Goal: Check status: Check status

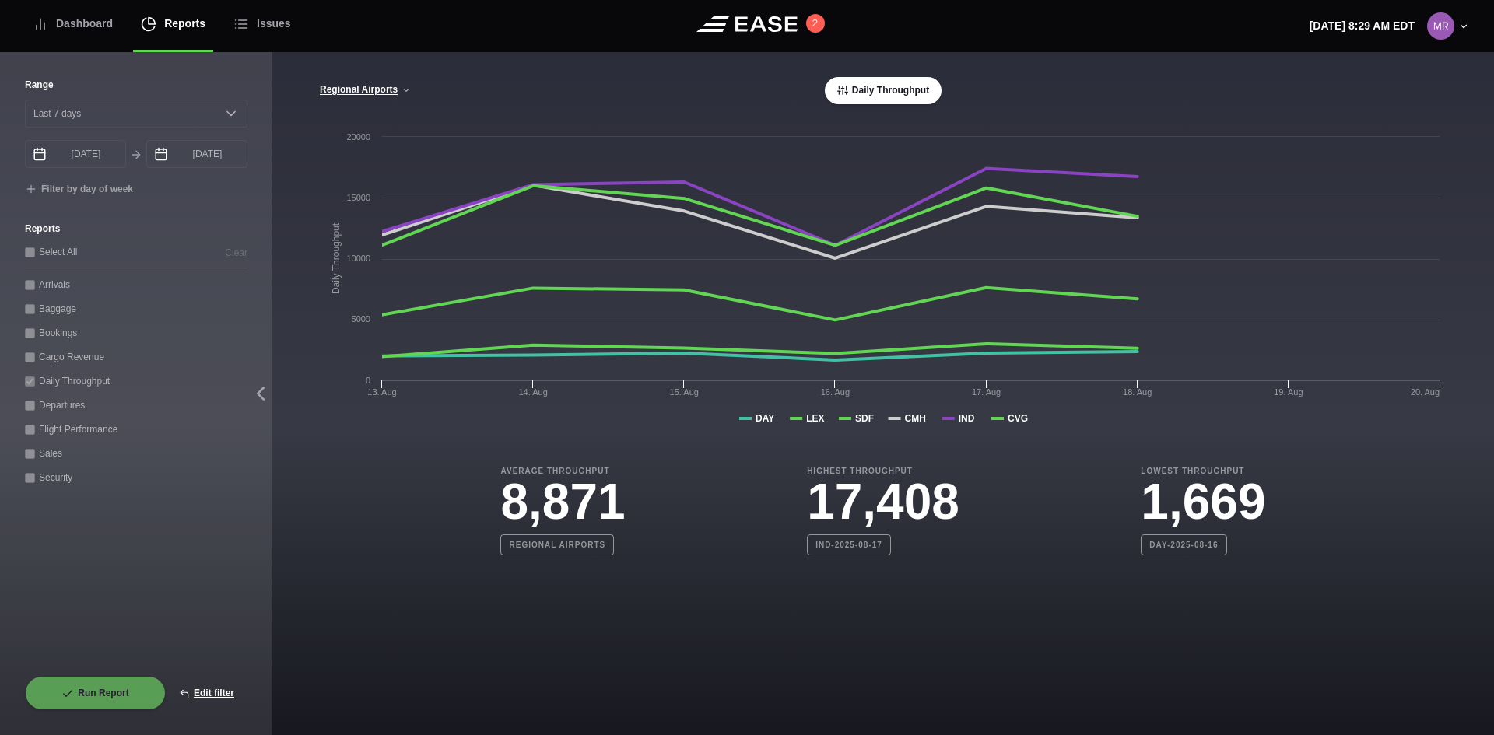
select select "7"
drag, startPoint x: 0, startPoint y: 0, endPoint x: 126, endPoint y: 699, distance: 709.9
click at [126, 699] on div "Run Report Edit filter" at bounding box center [136, 693] width 223 height 34
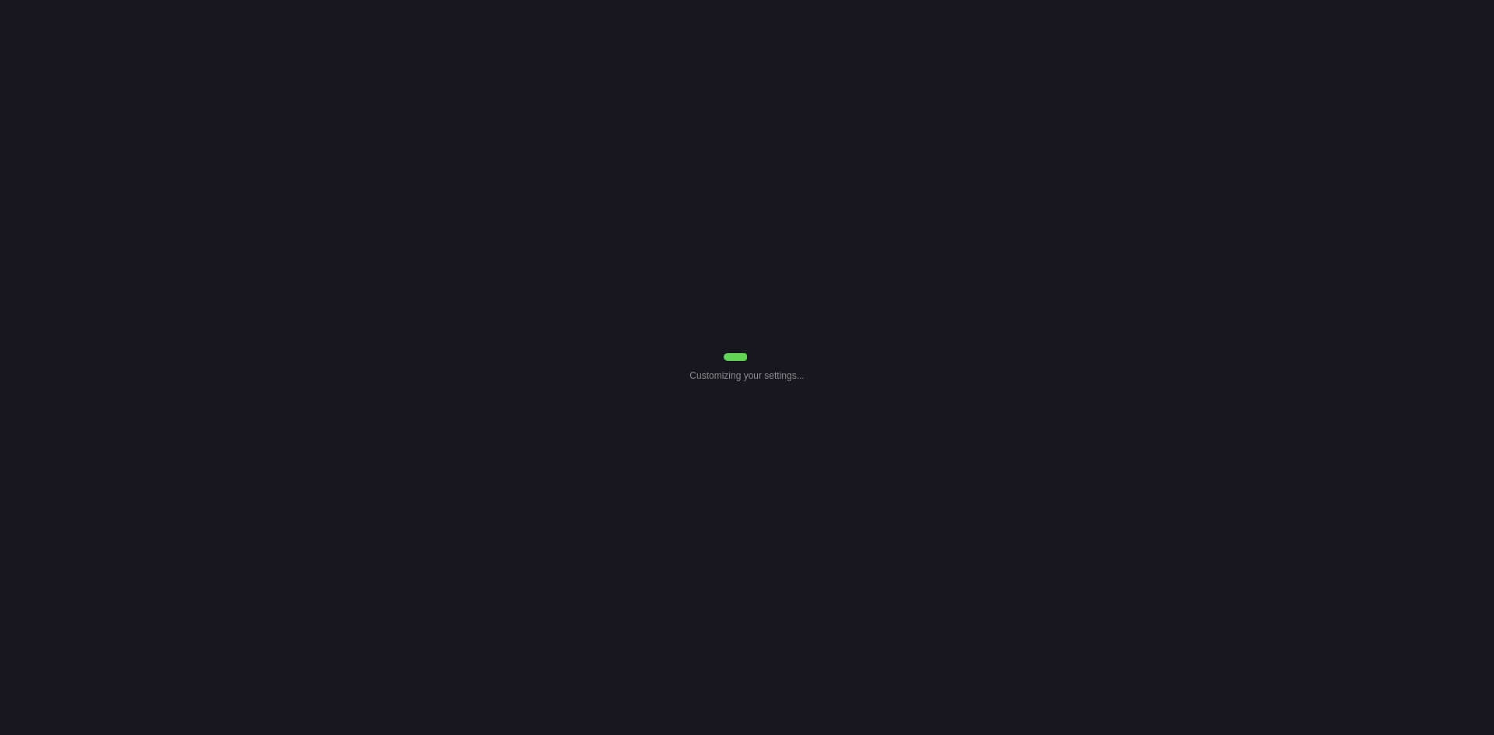
select select "7"
